Goal: Task Accomplishment & Management: Manage account settings

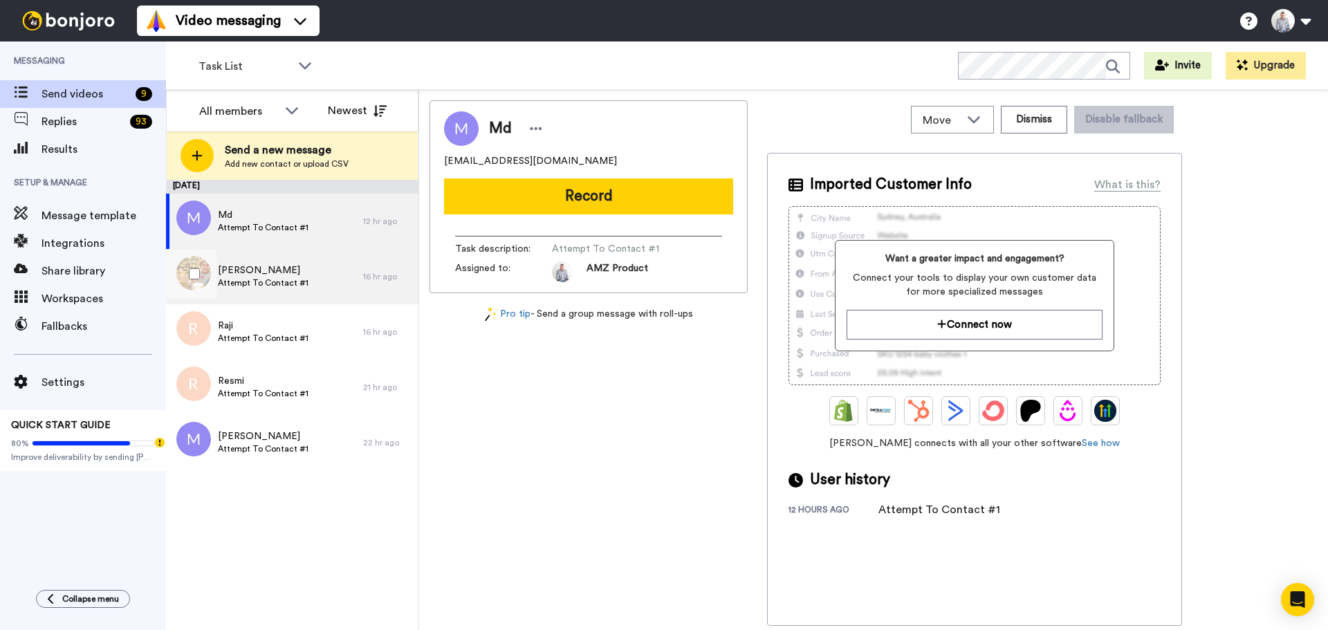
click at [254, 268] on span "[PERSON_NAME]" at bounding box center [263, 270] width 91 height 14
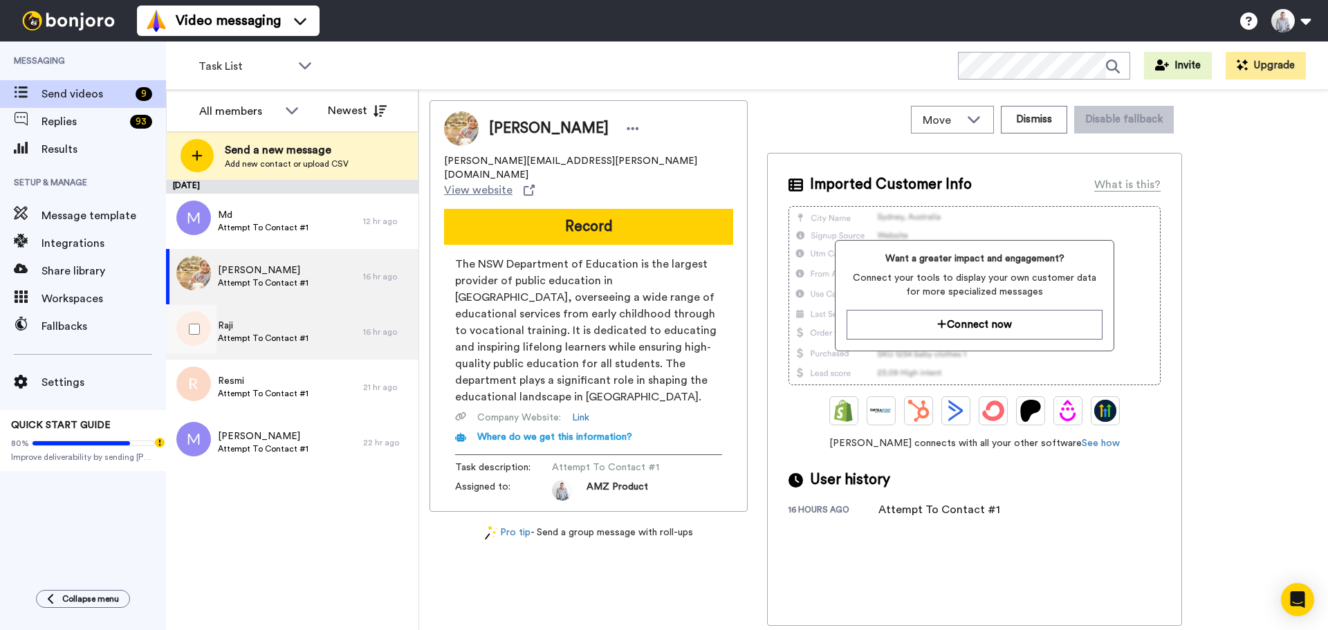
click at [247, 313] on div "Raji Attempt To Contact #1" at bounding box center [264, 331] width 197 height 55
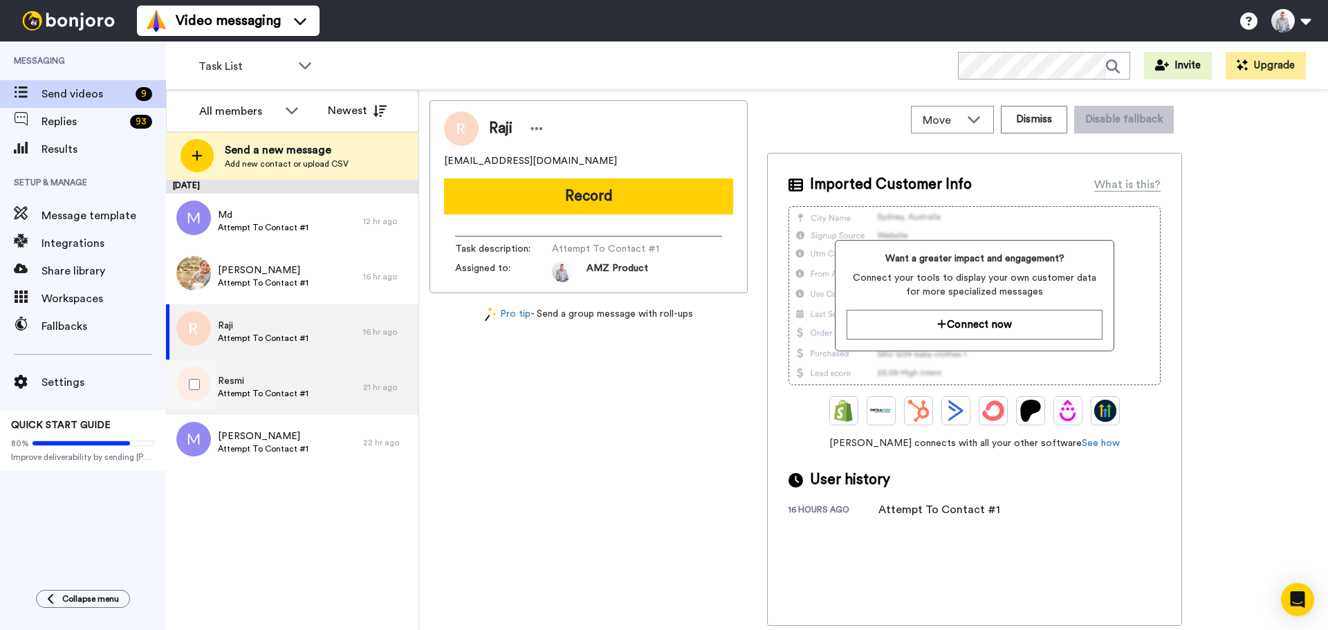
click at [250, 366] on div "Resmi Attempt To Contact #1" at bounding box center [264, 387] width 197 height 55
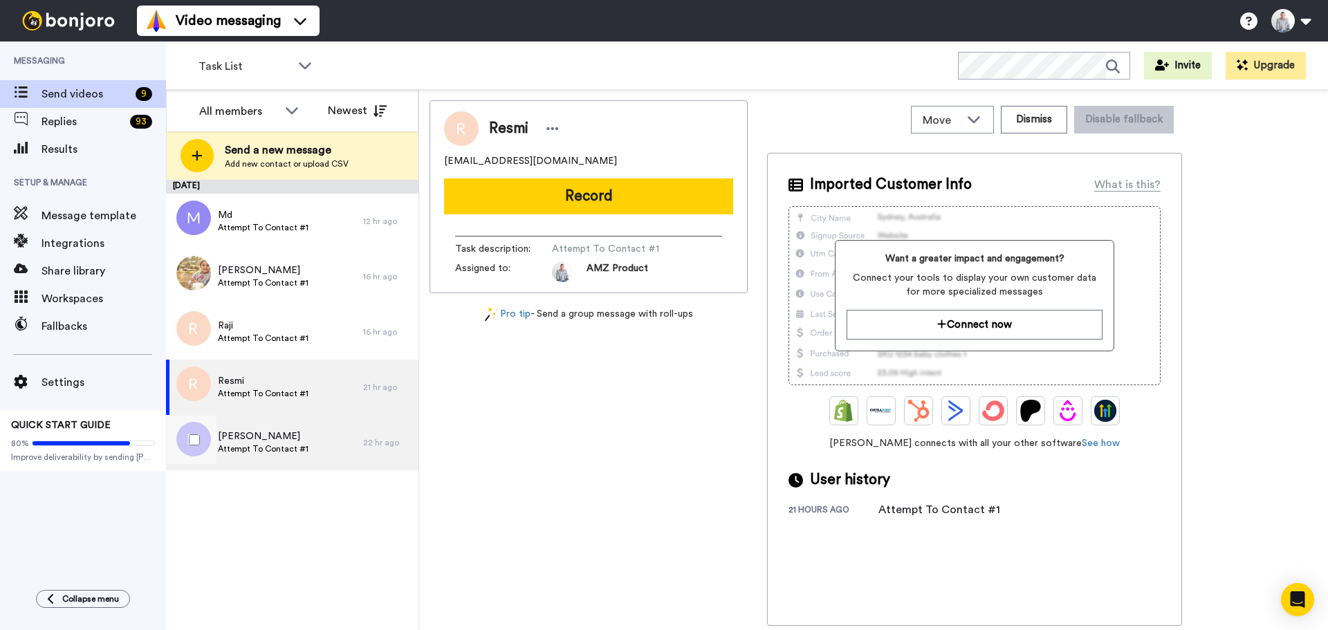
click at [249, 422] on div "[PERSON_NAME] Attempt To Contact #1" at bounding box center [264, 442] width 197 height 55
